Goal: Task Accomplishment & Management: Manage account settings

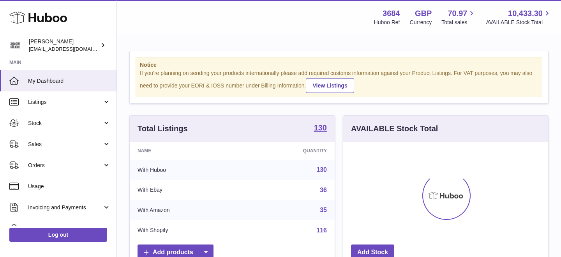
scroll to position [122, 205]
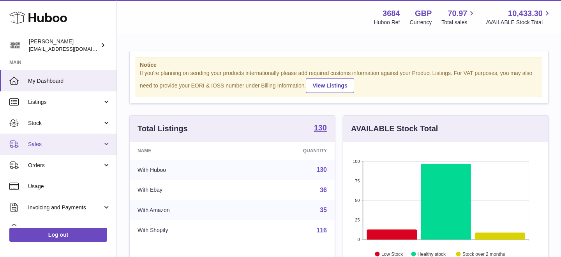
click at [57, 139] on link "Sales" at bounding box center [58, 143] width 117 height 21
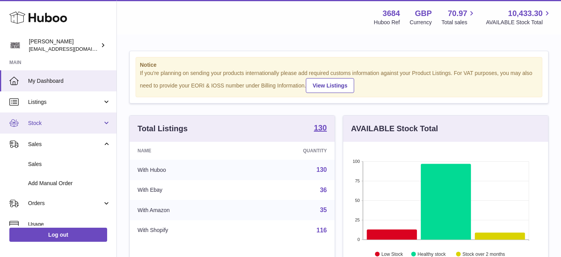
click at [48, 121] on span "Stock" at bounding box center [65, 122] width 74 height 7
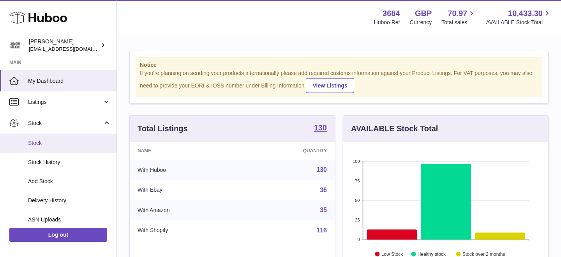
click at [43, 140] on span "Stock" at bounding box center [69, 142] width 83 height 7
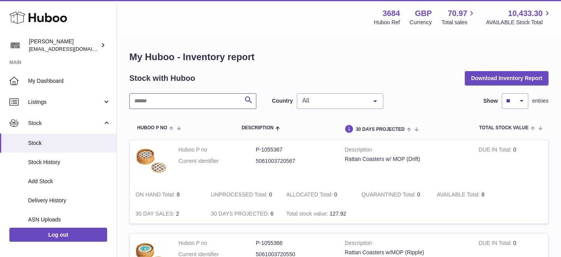
click at [191, 98] on input "text" at bounding box center [192, 101] width 127 height 16
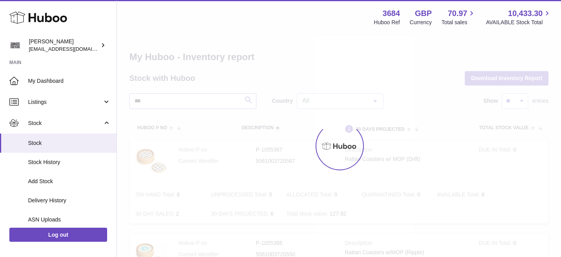
type input "****"
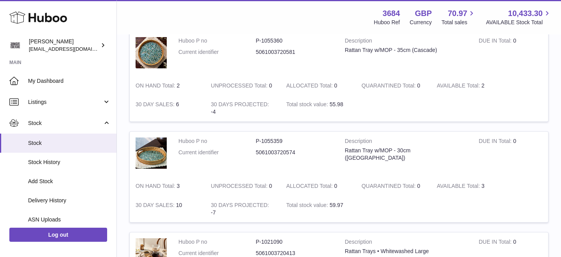
scroll to position [482, 0]
